Goal: Task Accomplishment & Management: Complete application form

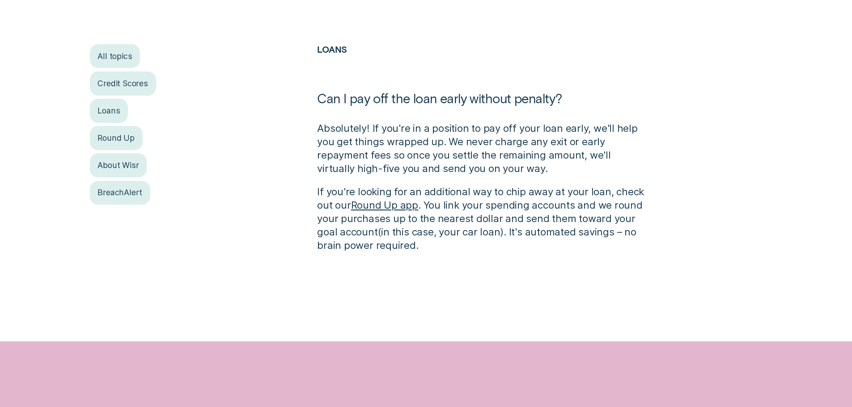
scroll to position [313, 0]
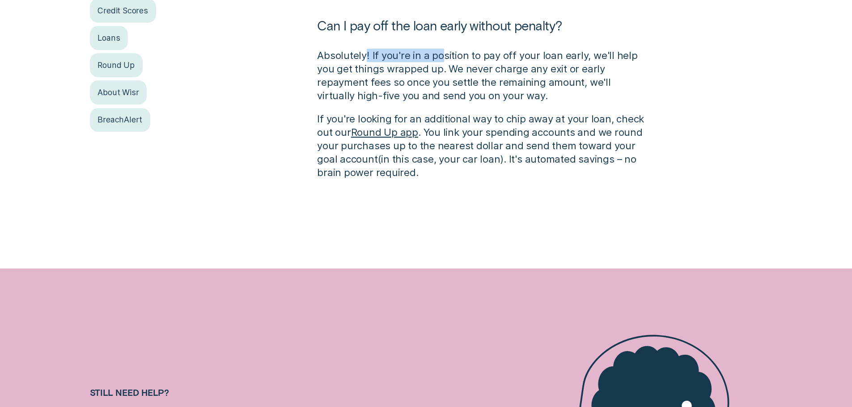
drag, startPoint x: 366, startPoint y: 56, endPoint x: 442, endPoint y: 58, distance: 76.5
click at [442, 58] on p "Absolutely! If you're in a position to pay off your loan early, we'll help you …" at bounding box center [482, 76] width 331 height 54
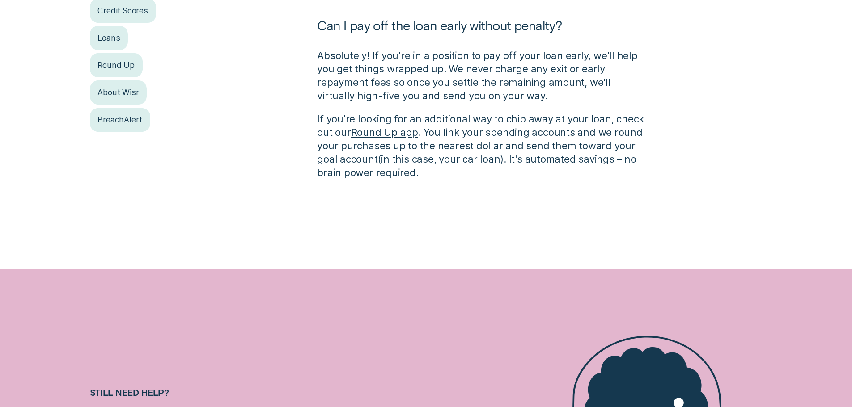
click at [455, 64] on p "Absolutely! If you're in a position to pay off your loan early, we'll help you …" at bounding box center [482, 76] width 331 height 54
drag, startPoint x: 496, startPoint y: 55, endPoint x: 607, endPoint y: 51, distance: 111.0
click at [557, 54] on p "Absolutely! If you're in a position to pay off your loan early, we'll help you …" at bounding box center [482, 76] width 331 height 54
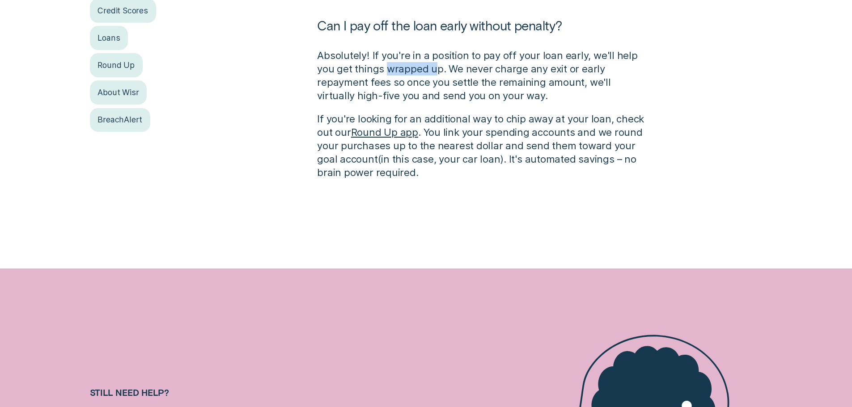
drag, startPoint x: 386, startPoint y: 72, endPoint x: 470, endPoint y: 68, distance: 84.2
click at [468, 68] on p "Absolutely! If you're in a position to pay off your loan early, we'll help you …" at bounding box center [482, 76] width 331 height 54
drag, startPoint x: 502, startPoint y: 67, endPoint x: 577, endPoint y: 66, distance: 75.6
click at [555, 68] on p "Absolutely! If you're in a position to pay off your loan early, we'll help you …" at bounding box center [482, 76] width 331 height 54
drag, startPoint x: 568, startPoint y: 71, endPoint x: 559, endPoint y: 72, distance: 9.0
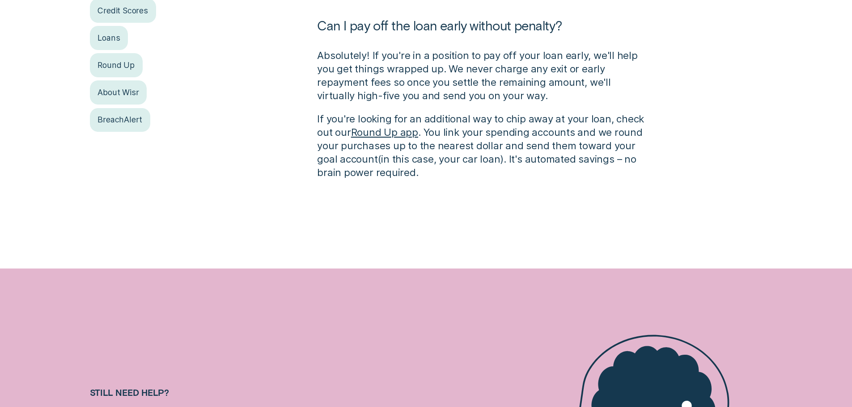
click at [563, 72] on p "Absolutely! If you're in a position to pay off your loan early, we'll help you …" at bounding box center [482, 76] width 331 height 54
drag, startPoint x: 382, startPoint y: 85, endPoint x: 484, endPoint y: 86, distance: 101.5
click at [466, 87] on p "Absolutely! If you're in a position to pay off your loan early, we'll help you …" at bounding box center [482, 76] width 331 height 54
drag, startPoint x: 402, startPoint y: 118, endPoint x: 541, endPoint y: 118, distance: 139.1
click at [409, 118] on p "If you're looking for an additional way to chip away at your loan, check out ou…" at bounding box center [482, 145] width 331 height 67
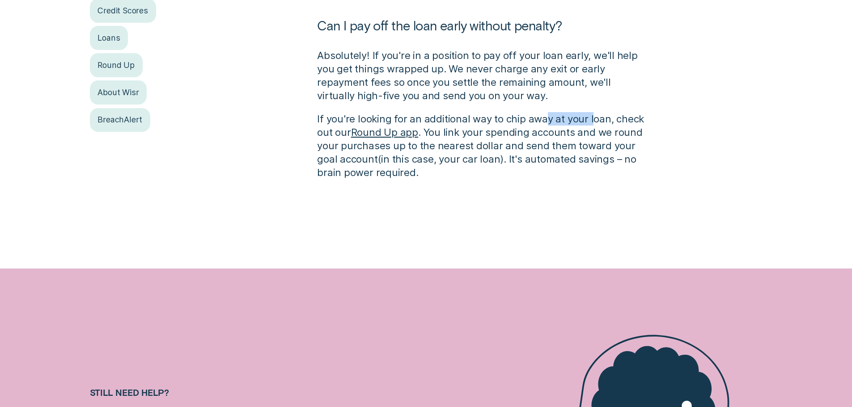
drag, startPoint x: 542, startPoint y: 118, endPoint x: 602, endPoint y: 122, distance: 60.5
click at [597, 122] on p "If you're looking for an additional way to chip away at your loan, check out ou…" at bounding box center [482, 145] width 331 height 67
drag, startPoint x: 532, startPoint y: 132, endPoint x: 617, endPoint y: 135, distance: 85.5
click at [574, 133] on p "If you're looking for an additional way to chip away at your loan, check out ou…" at bounding box center [482, 145] width 331 height 67
drag, startPoint x: 468, startPoint y: 134, endPoint x: 544, endPoint y: 134, distance: 75.6
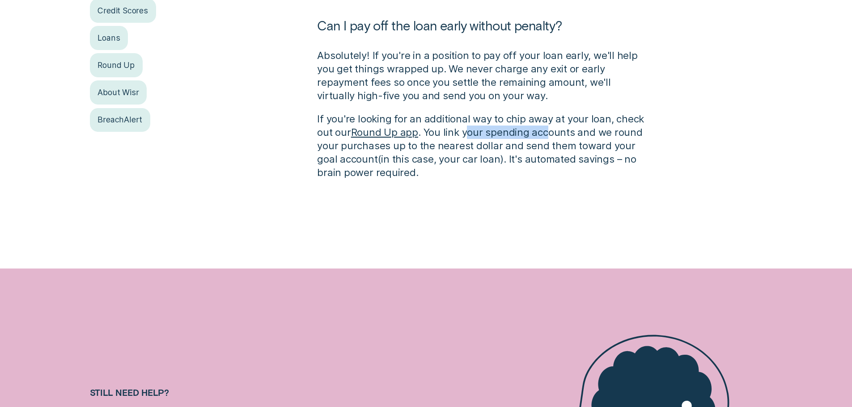
click at [544, 134] on p "If you're looking for an additional way to chip away at your loan, check out ou…" at bounding box center [482, 145] width 331 height 67
drag, startPoint x: 585, startPoint y: 135, endPoint x: 643, endPoint y: 135, distance: 57.7
click at [640, 135] on p "If you're looking for an additional way to chip away at your loan, check out ou…" at bounding box center [482, 145] width 331 height 67
click at [430, 161] on p "If you're looking for an additional way to chip away at your loan, check out ou…" at bounding box center [482, 145] width 331 height 67
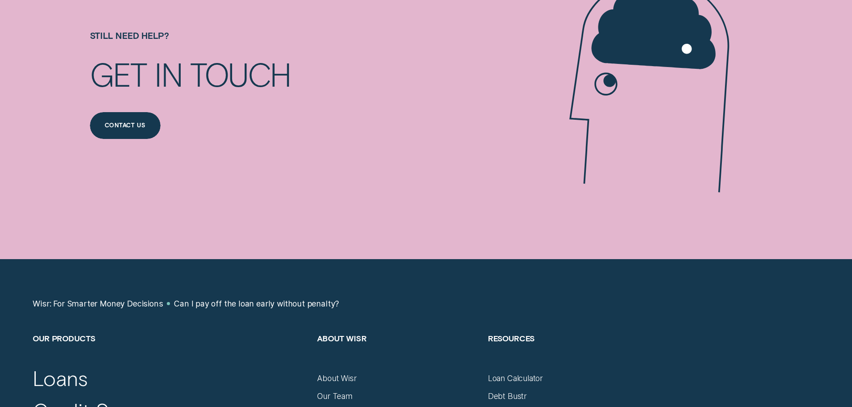
scroll to position [671, 0]
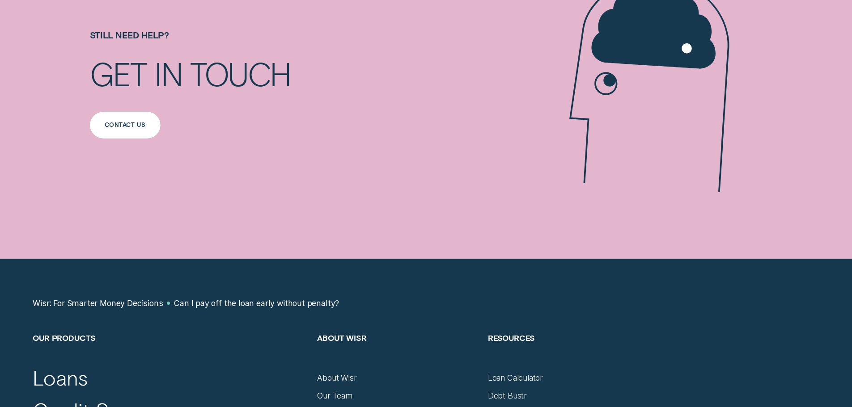
click at [127, 119] on div "Contact us" at bounding box center [125, 125] width 71 height 27
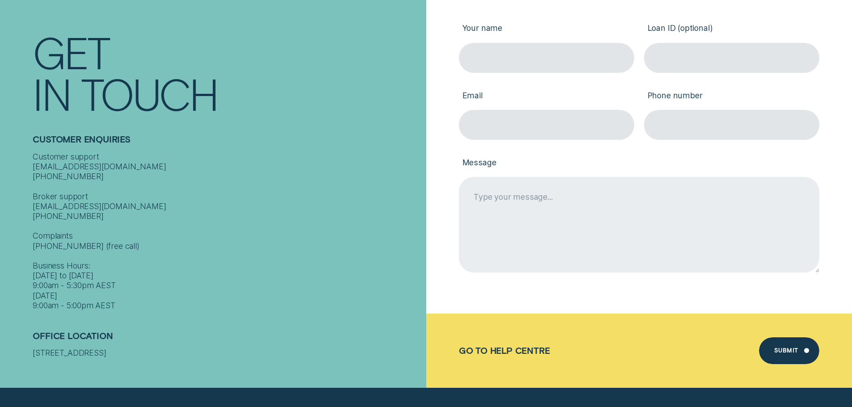
scroll to position [134, 0]
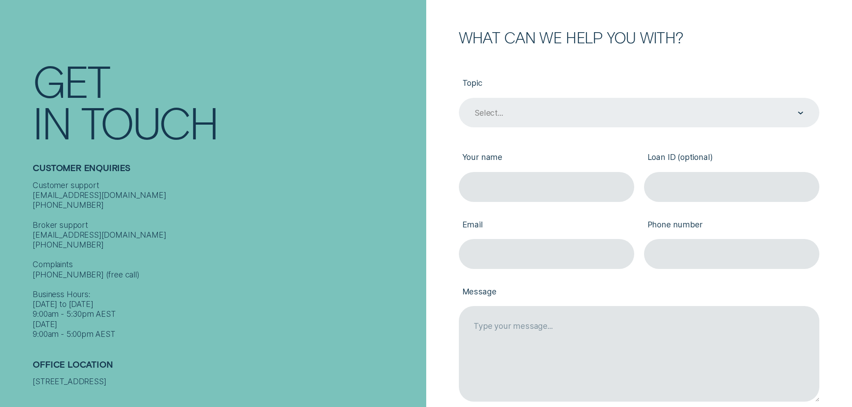
click at [525, 123] on div "Select..." at bounding box center [639, 113] width 360 height 30
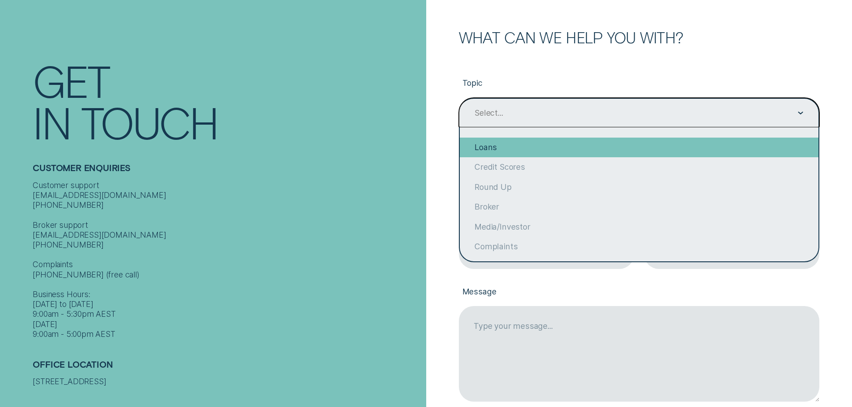
click at [527, 151] on div "Loans" at bounding box center [639, 148] width 359 height 20
type input "Loans"
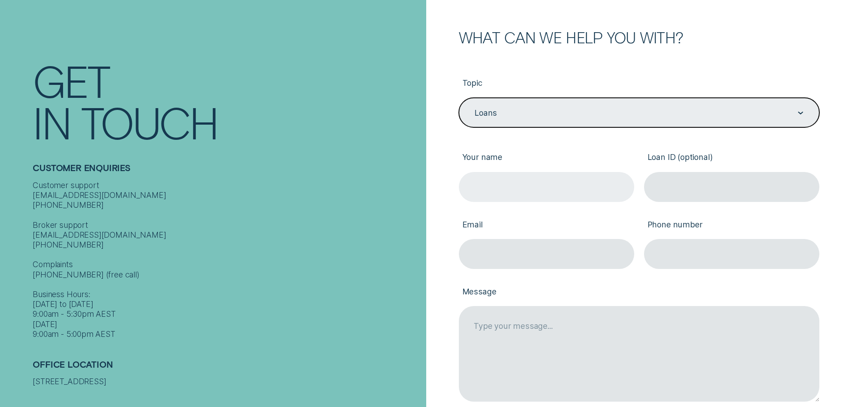
click at [513, 185] on input "Your name" at bounding box center [546, 187] width 175 height 30
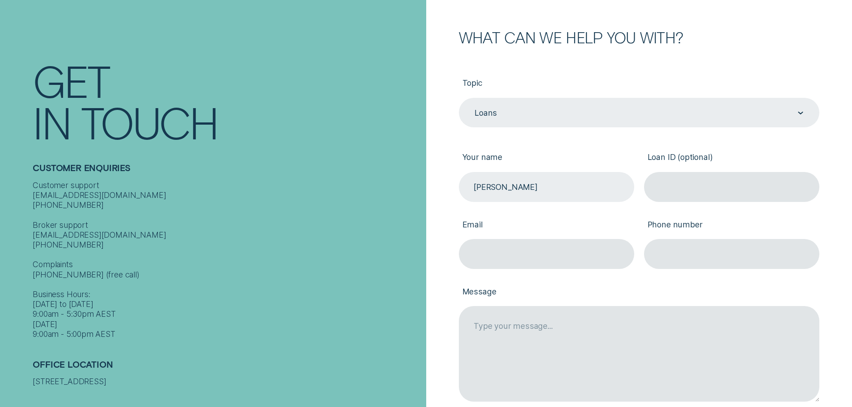
type input "[PERSON_NAME]"
drag, startPoint x: 704, startPoint y: 195, endPoint x: 687, endPoint y: 200, distance: 18.0
click at [704, 194] on input "Loan ID (optional)" at bounding box center [731, 187] width 175 height 30
paste input "870312"
type input "870312"
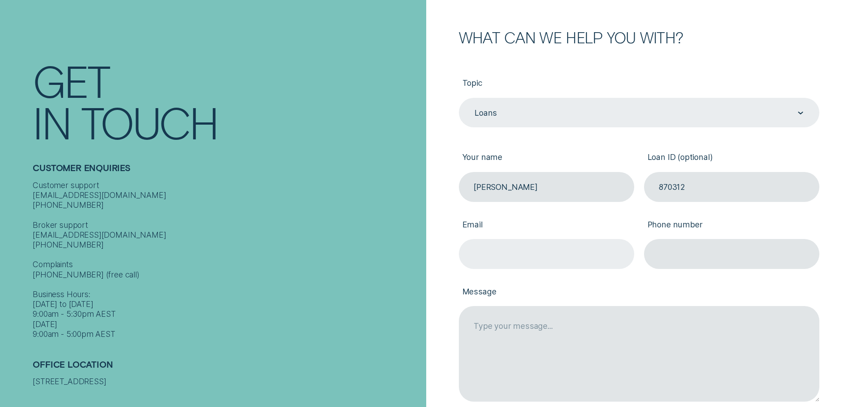
click at [546, 251] on input "Email" at bounding box center [546, 254] width 175 height 30
paste input "[EMAIL_ADDRESS][DOMAIN_NAME]"
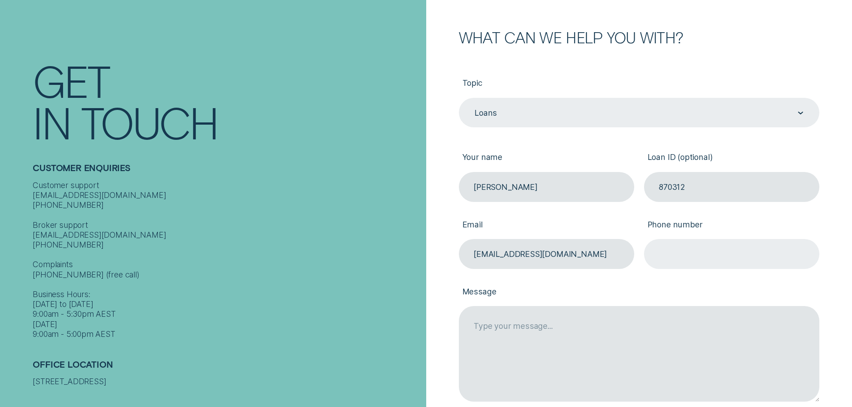
type input "[EMAIL_ADDRESS][DOMAIN_NAME]"
drag, startPoint x: 676, startPoint y: 254, endPoint x: 667, endPoint y: 249, distance: 10.0
click at [676, 254] on input "Phone number" at bounding box center [731, 254] width 175 height 30
paste input "0429125461"
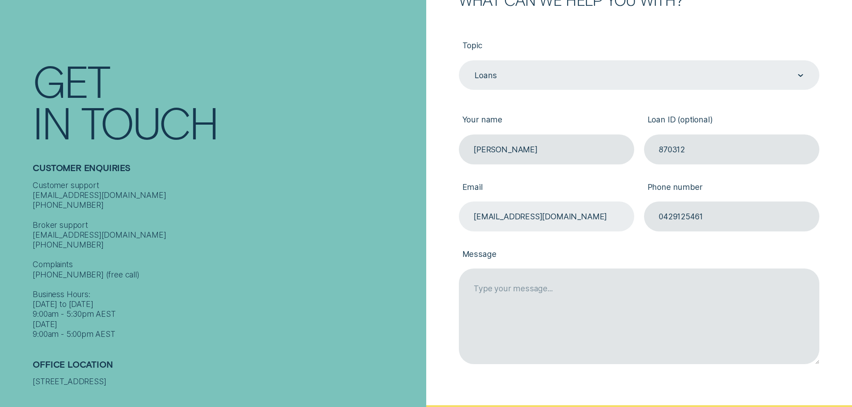
scroll to position [224, 0]
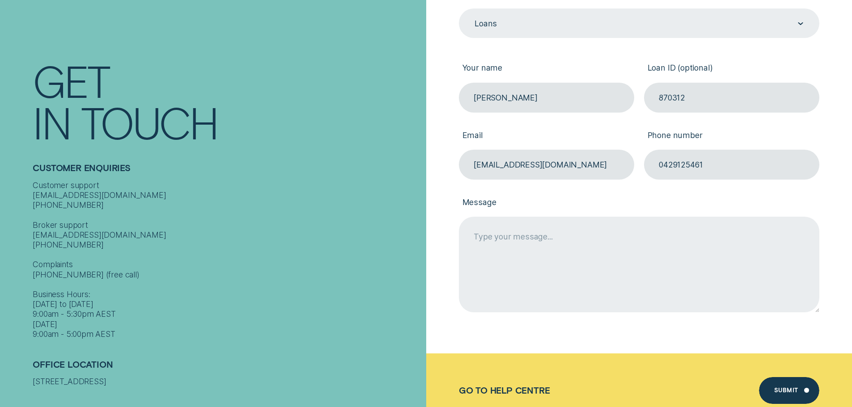
type input "0429125461"
click at [573, 259] on textarea "Message" at bounding box center [639, 264] width 360 height 95
type textarea "r"
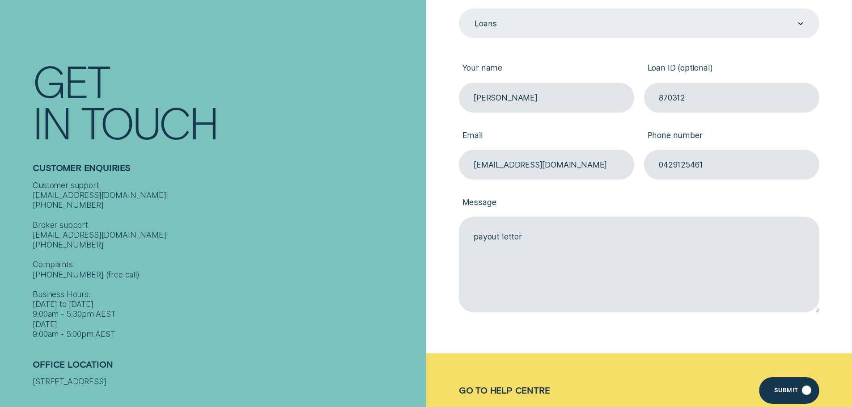
type textarea "payout letter"
click at [796, 400] on div "Submit" at bounding box center [789, 390] width 60 height 27
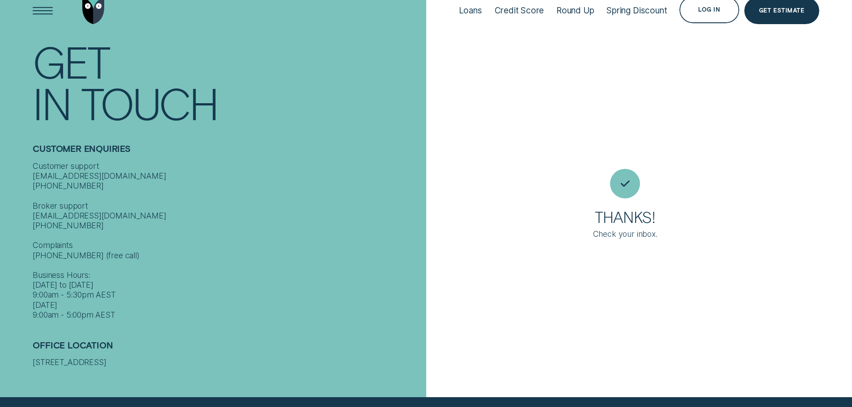
scroll to position [10, 0]
